Goal: Check status: Check status

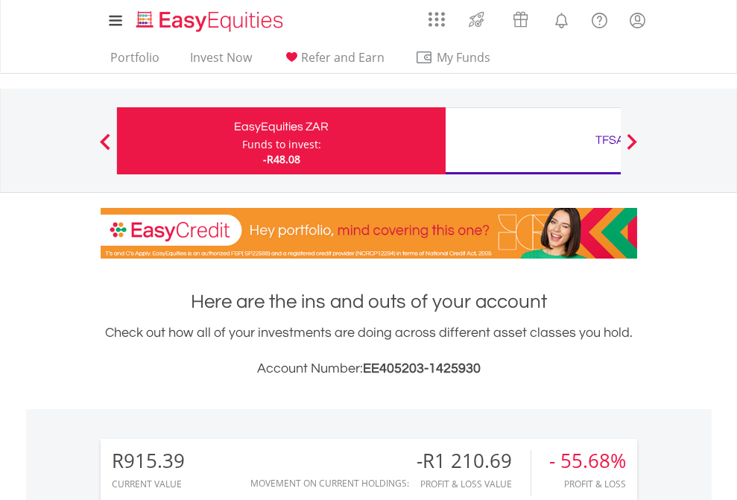
click at [242, 141] on div "Funds to invest:" at bounding box center [281, 144] width 79 height 15
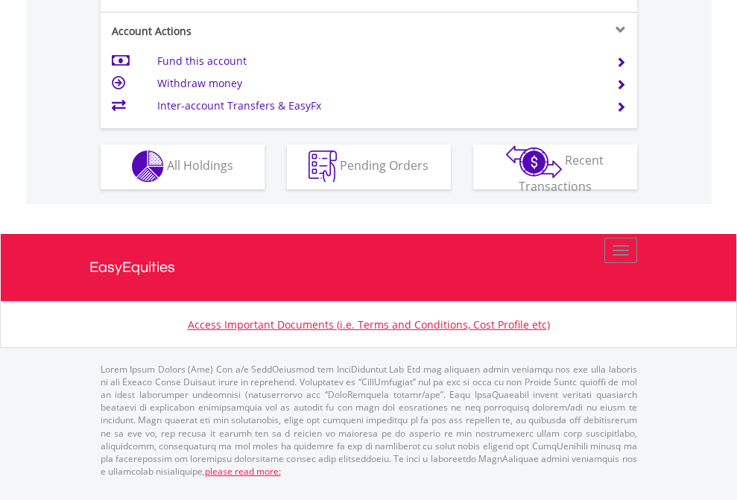
scroll to position [1393, 0]
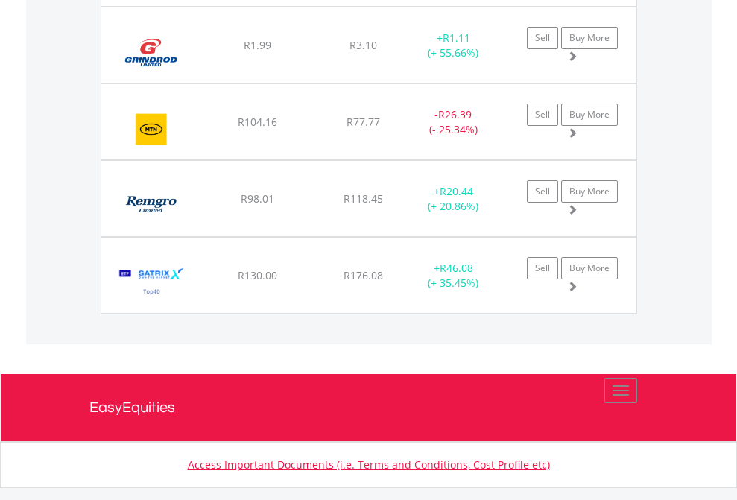
scroll to position [1717, 0]
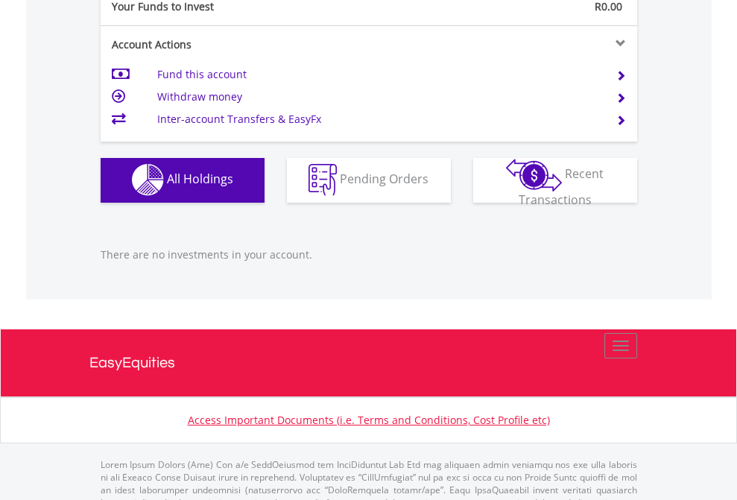
scroll to position [1475, 0]
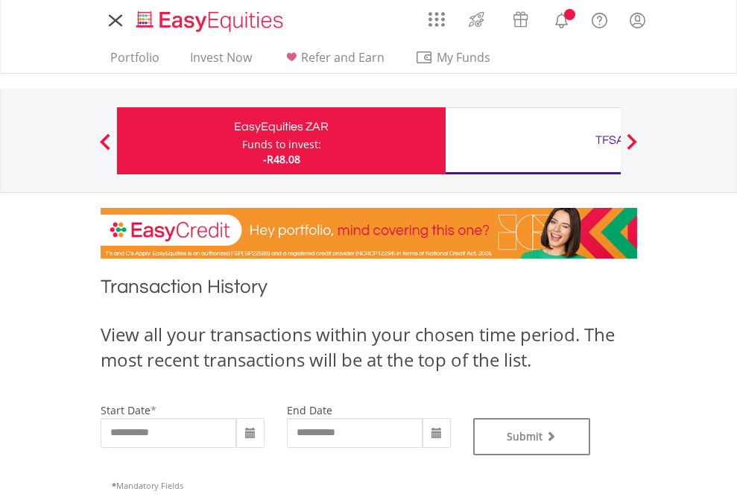
type input "**********"
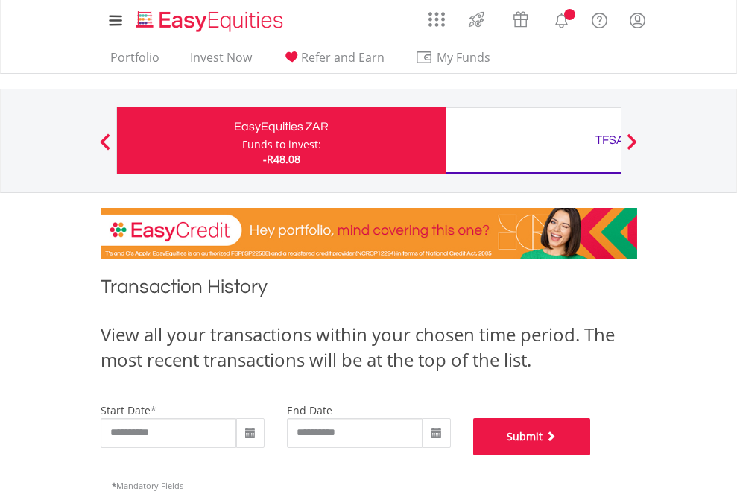
click at [591, 455] on button "Submit" at bounding box center [532, 436] width 118 height 37
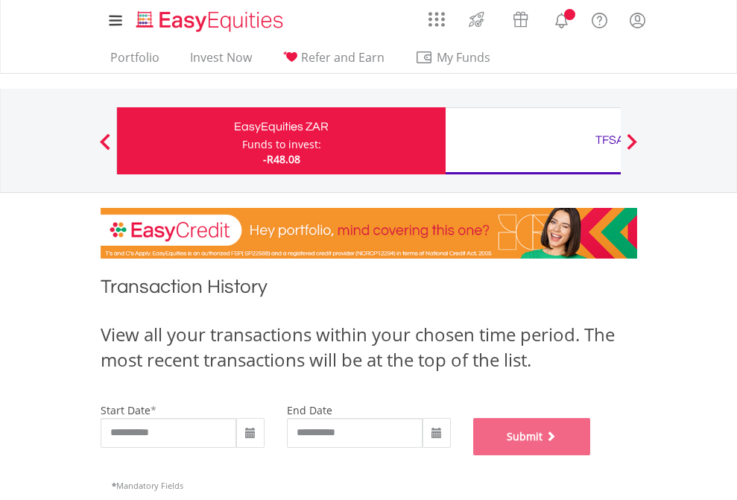
scroll to position [604, 0]
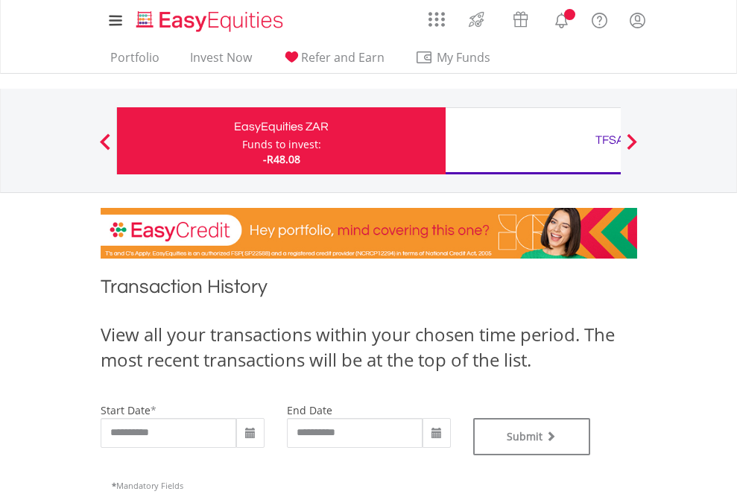
click at [533, 141] on div "TFSA" at bounding box center [609, 140] width 311 height 21
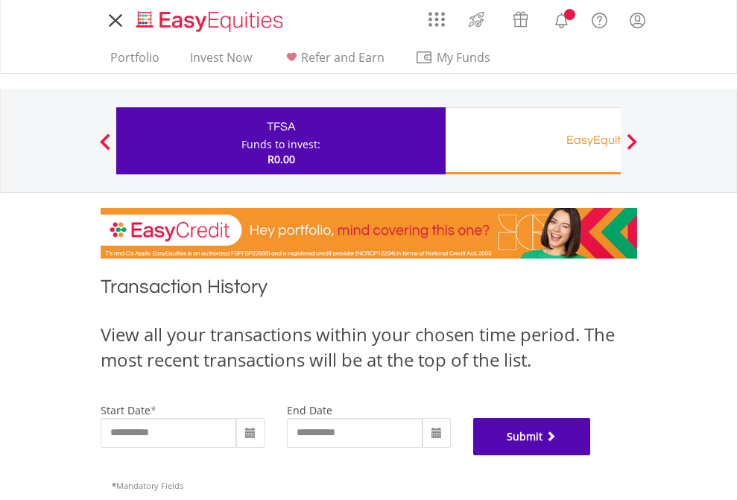
click at [591, 455] on button "Submit" at bounding box center [532, 436] width 118 height 37
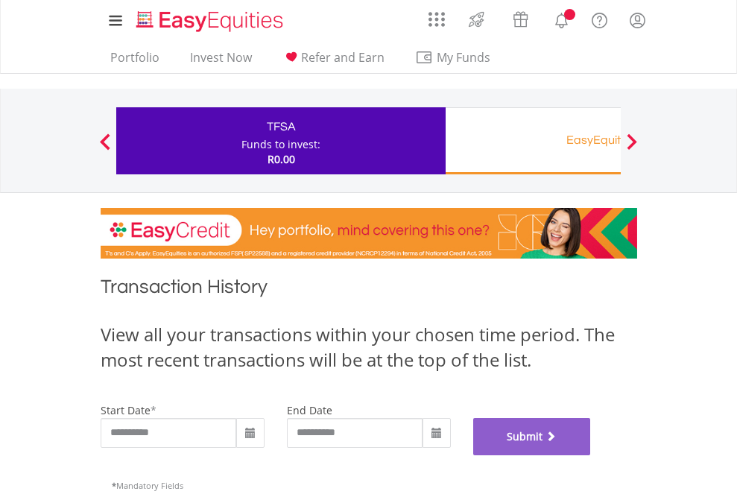
scroll to position [604, 0]
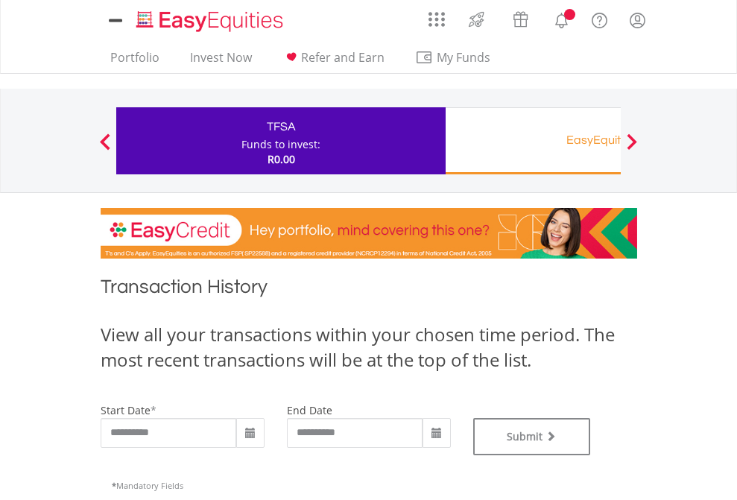
click at [533, 141] on div "EasyEquities RA" at bounding box center [609, 140] width 311 height 21
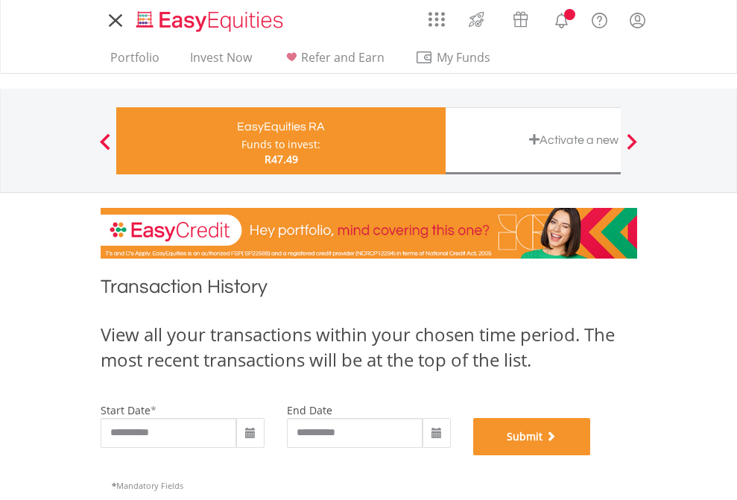
click at [591, 455] on button "Submit" at bounding box center [532, 436] width 118 height 37
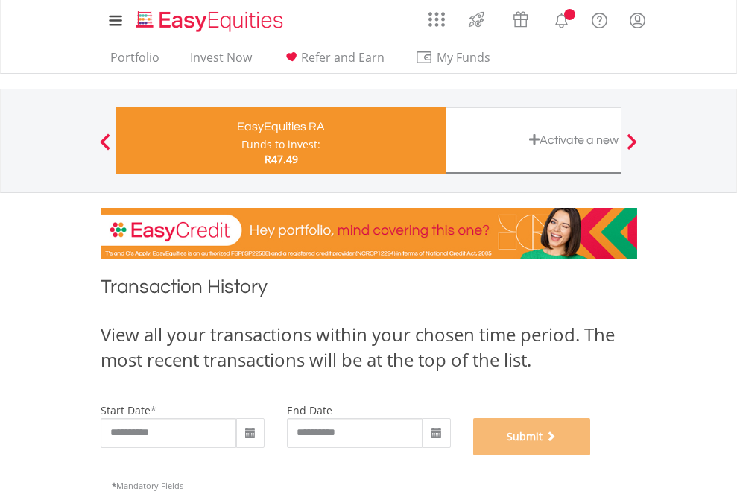
scroll to position [604, 0]
